Goal: Navigation & Orientation: Understand site structure

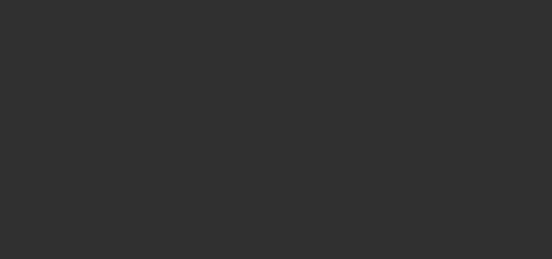
drag, startPoint x: 108, startPoint y: 111, endPoint x: 108, endPoint y: 170, distance: 59.5
click at [108, 127] on div at bounding box center [276, 129] width 552 height 259
click at [177, 246] on div at bounding box center [276, 129] width 552 height 259
click at [329, 87] on div at bounding box center [276, 129] width 552 height 259
drag, startPoint x: 319, startPoint y: 116, endPoint x: 303, endPoint y: 127, distance: 19.4
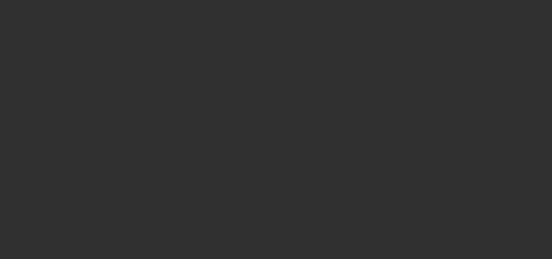
click at [303, 127] on div at bounding box center [276, 129] width 552 height 259
